Goal: Transaction & Acquisition: Subscribe to service/newsletter

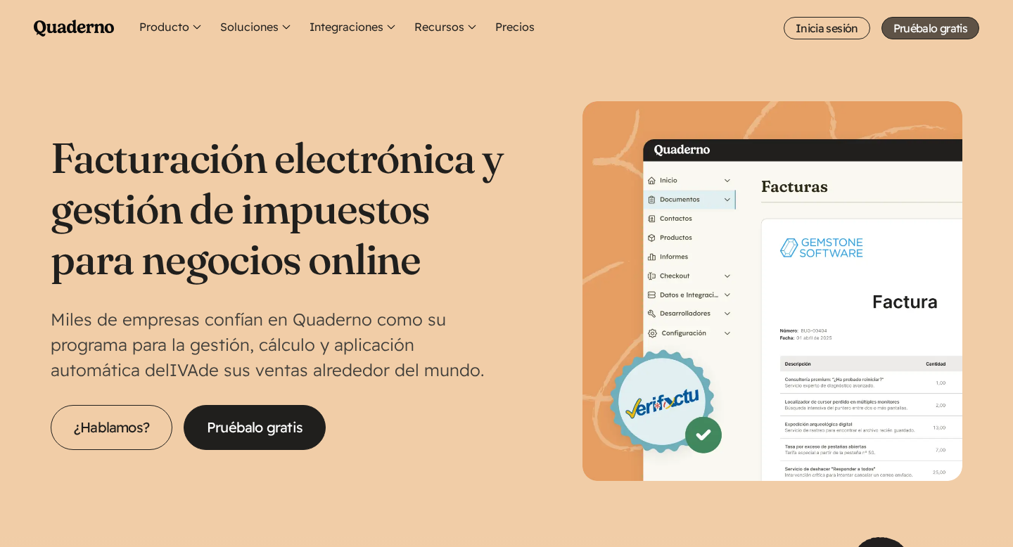
click at [936, 28] on link "Pruébalo gratis" at bounding box center [931, 28] width 98 height 23
click at [836, 27] on link "Inicia sesión" at bounding box center [827, 28] width 87 height 23
click at [910, 32] on link "Pruébalo gratis" at bounding box center [931, 28] width 98 height 23
click at [836, 29] on link "Inicia sesión" at bounding box center [827, 28] width 87 height 23
